Goal: Check status: Check status

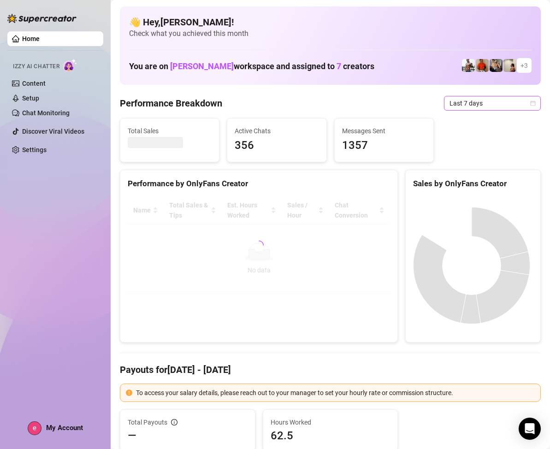
click at [530, 102] on icon "calendar" at bounding box center [533, 104] width 6 height 6
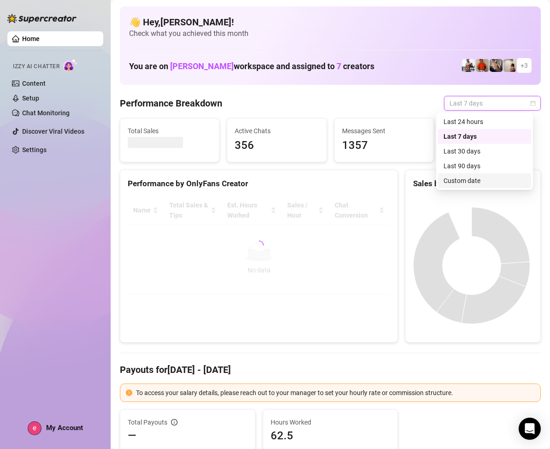
click at [470, 178] on div "Custom date" at bounding box center [485, 181] width 82 height 10
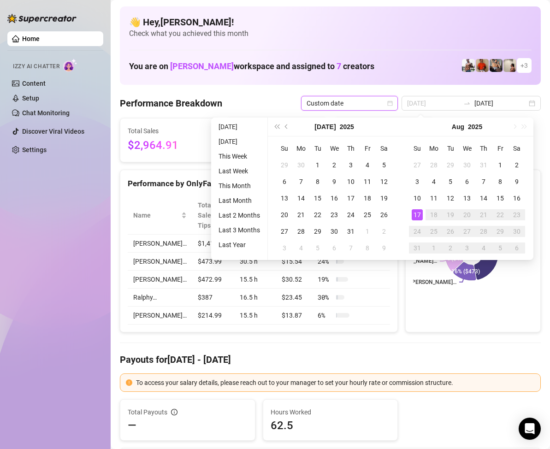
type input "[DATE]"
click at [418, 210] on div "17" at bounding box center [417, 214] width 11 height 11
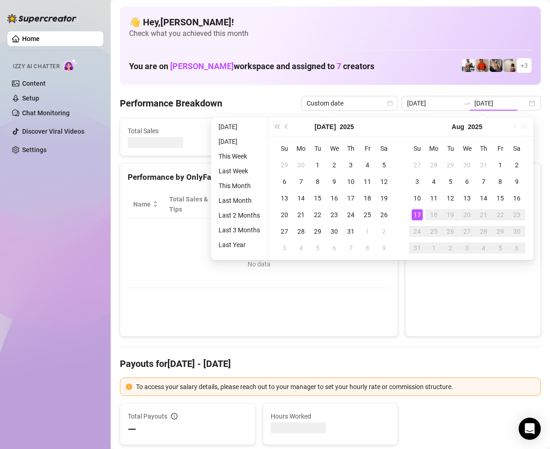
type input "[DATE]"
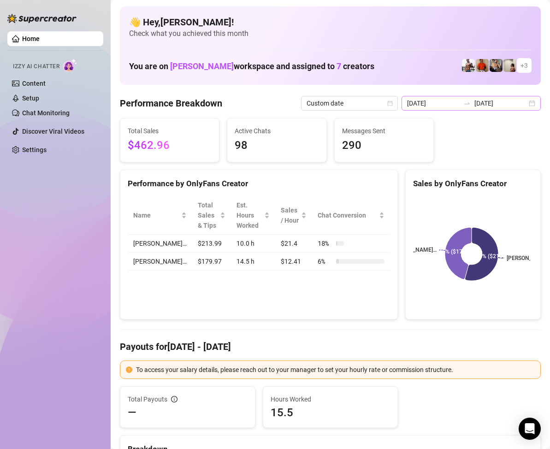
click at [524, 106] on div "[DATE] [DATE]" at bounding box center [471, 103] width 139 height 15
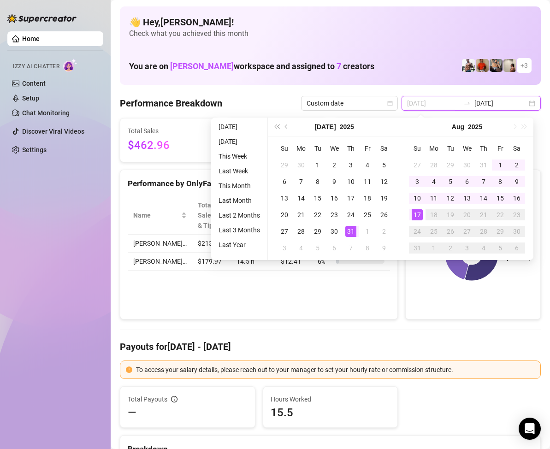
type input "[DATE]"
click at [351, 227] on div "31" at bounding box center [350, 231] width 11 height 11
type input "[DATE]"
click at [415, 216] on div "17" at bounding box center [417, 214] width 11 height 11
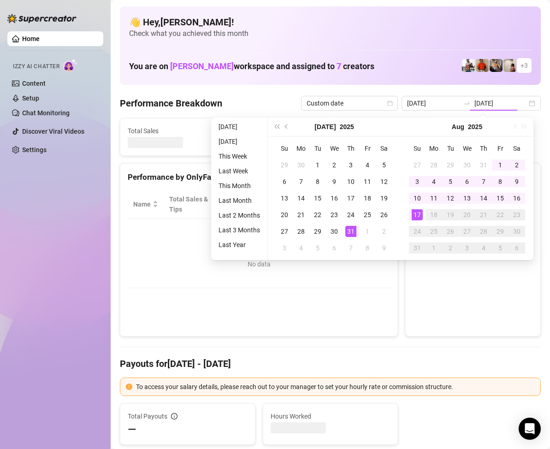
type input "2025-07-31"
